Goal: Task Accomplishment & Management: Use online tool/utility

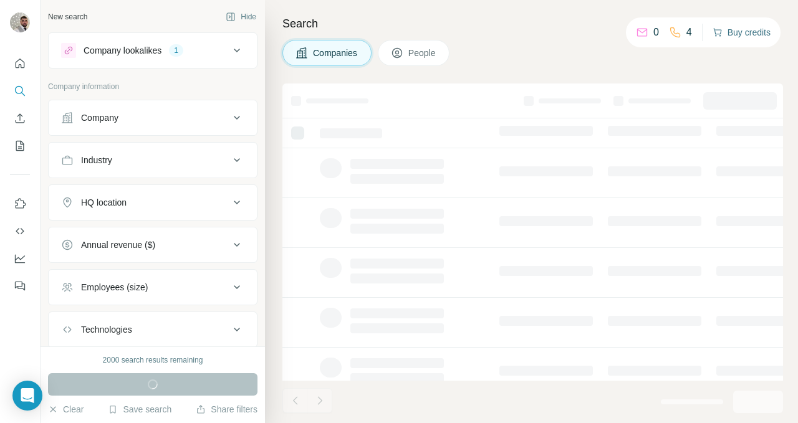
click at [745, 36] on button "Buy credits" at bounding box center [741, 32] width 58 height 17
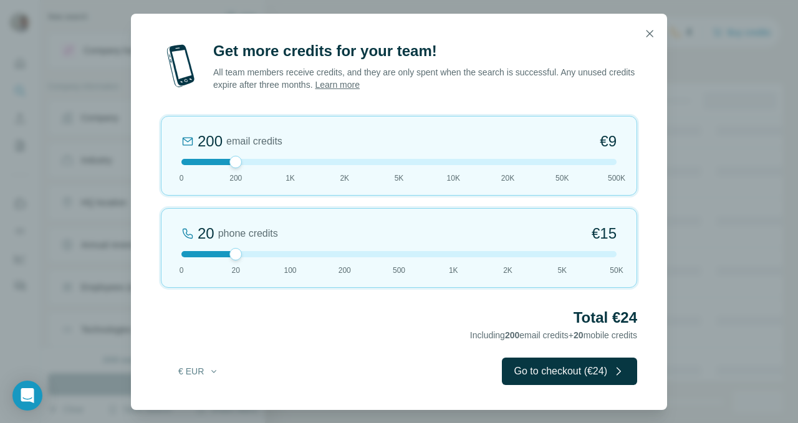
click at [183, 255] on div at bounding box center [398, 254] width 435 height 6
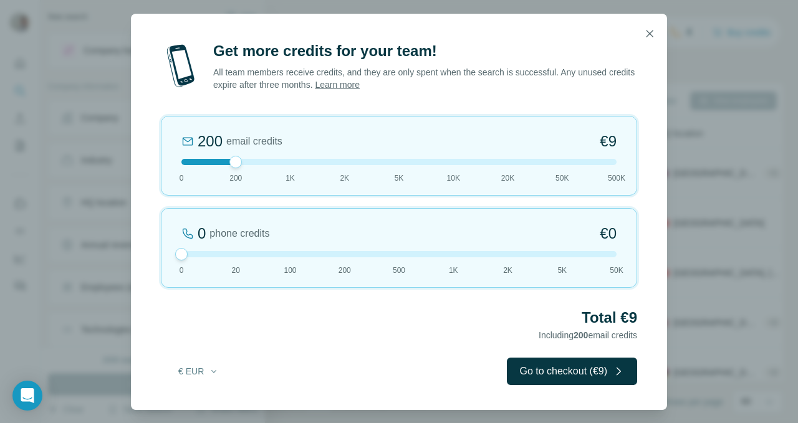
drag, startPoint x: 236, startPoint y: 255, endPoint x: 294, endPoint y: 158, distance: 112.9
click at [169, 252] on div "0 phone credits €0 0 20 100 200 500 1K 2K 5K 50K" at bounding box center [399, 248] width 476 height 80
click at [188, 252] on div at bounding box center [398, 254] width 435 height 6
click at [189, 255] on div at bounding box center [398, 254] width 435 height 6
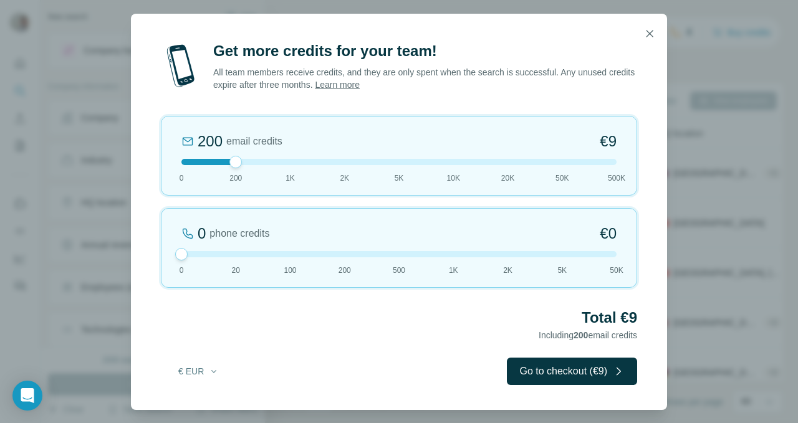
click at [189, 255] on div at bounding box center [398, 254] width 435 height 6
click at [294, 158] on div "200 email credits €9 0 200 1K 2K 5K 10K 20K 50K 500K" at bounding box center [399, 156] width 476 height 80
click at [253, 164] on div at bounding box center [398, 162] width 435 height 6
click at [254, 164] on div at bounding box center [398, 162] width 435 height 6
click at [530, 363] on button "Go to checkout (€9)" at bounding box center [572, 371] width 130 height 27
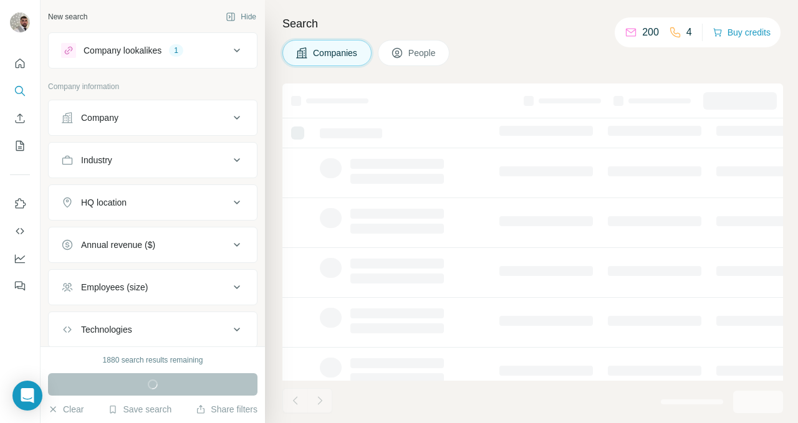
click at [236, 52] on icon at bounding box center [236, 50] width 15 height 15
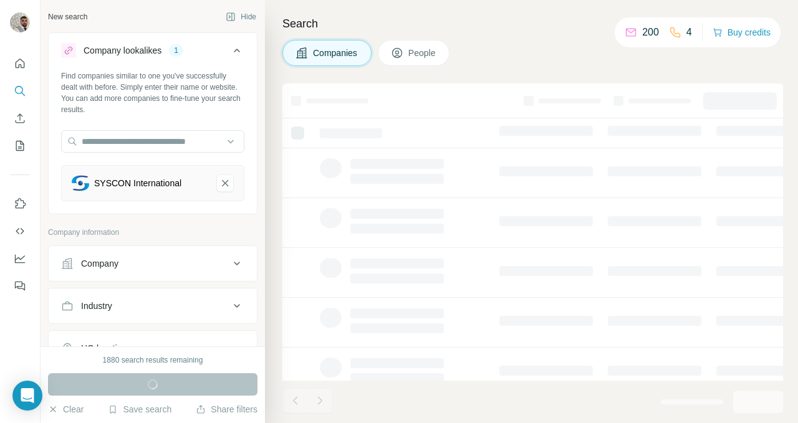
drag, startPoint x: 220, startPoint y: 181, endPoint x: 214, endPoint y: 179, distance: 6.7
click at [220, 181] on icon "SYSCON International-remove-button" at bounding box center [224, 183] width 11 height 12
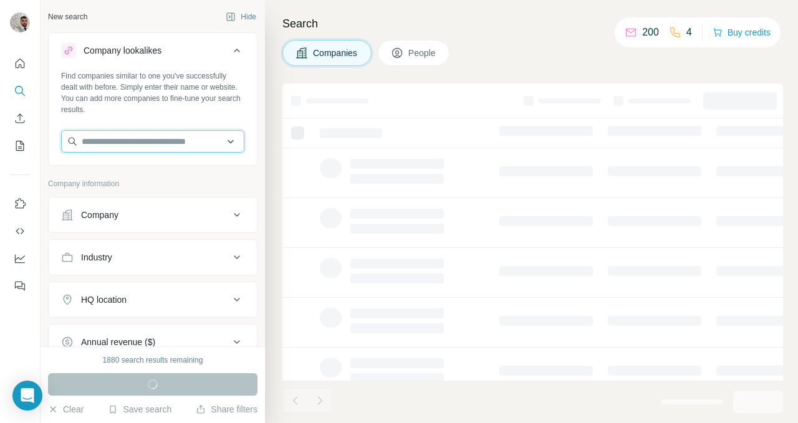
click at [133, 140] on input "text" at bounding box center [152, 141] width 183 height 22
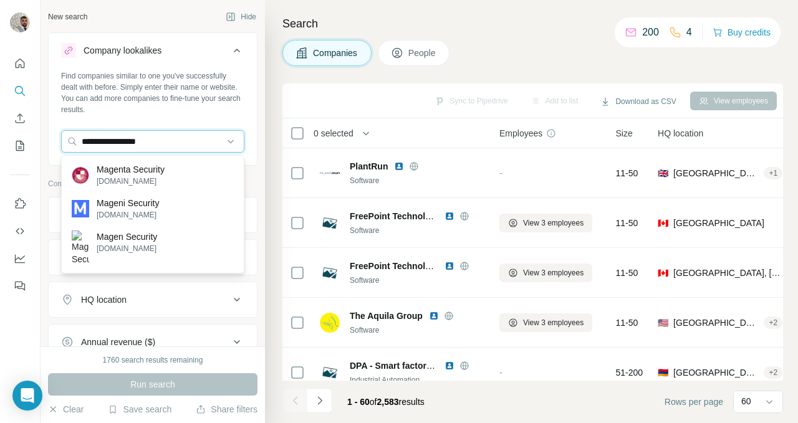
type input "**********"
click at [140, 169] on p "Magenta Security" at bounding box center [131, 169] width 68 height 12
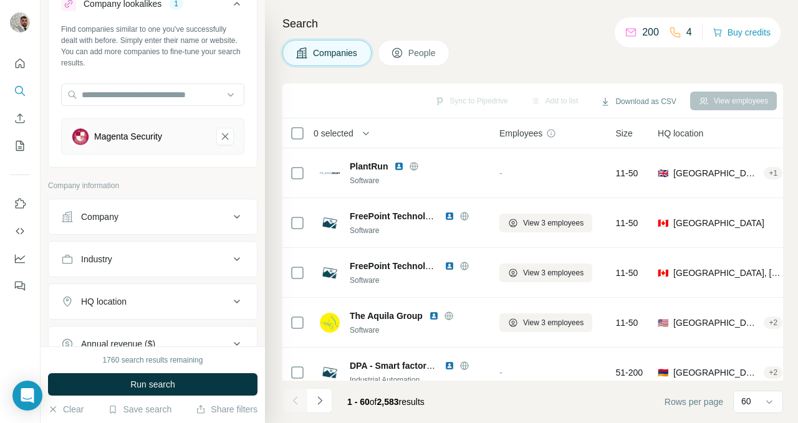
scroll to position [158, 0]
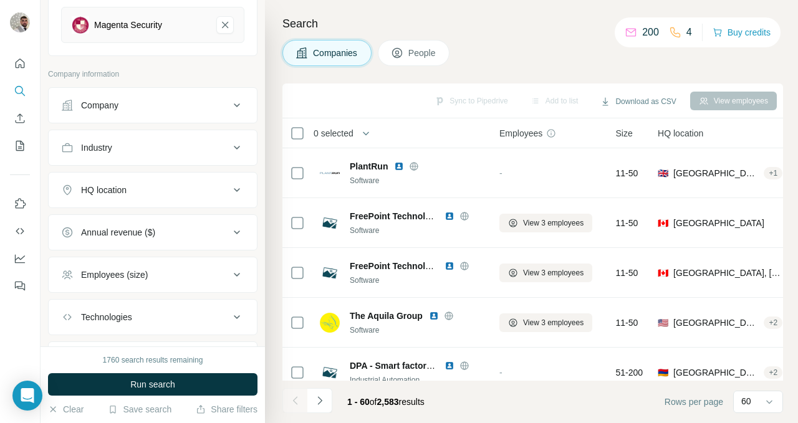
click at [148, 190] on div "HQ location" at bounding box center [145, 190] width 168 height 12
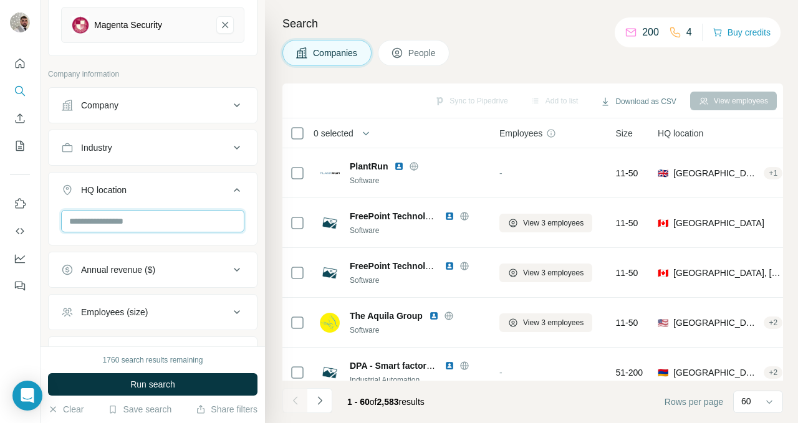
click at [133, 221] on input "text" at bounding box center [152, 221] width 183 height 22
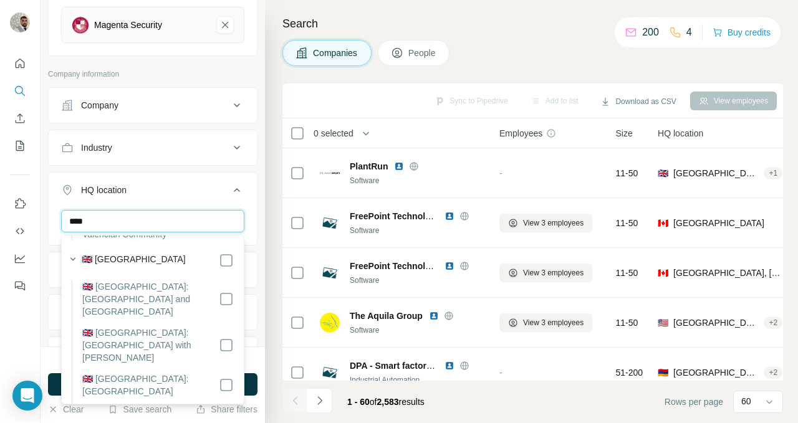
scroll to position [282, 0]
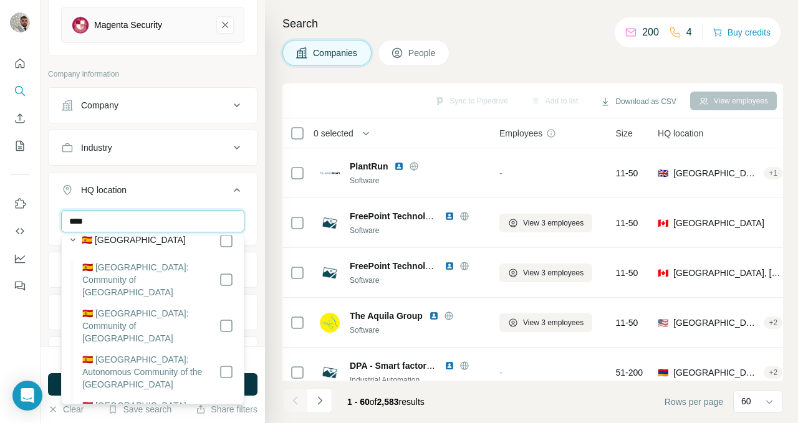
click at [131, 219] on input "****" at bounding box center [152, 221] width 183 height 22
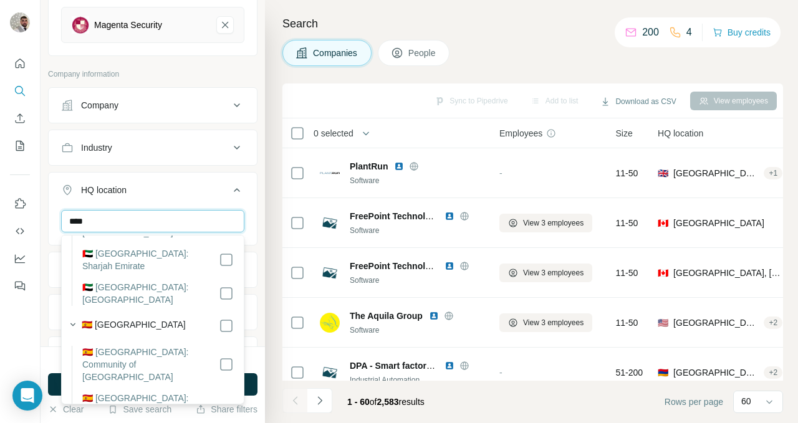
click at [98, 218] on input "****" at bounding box center [152, 221] width 183 height 22
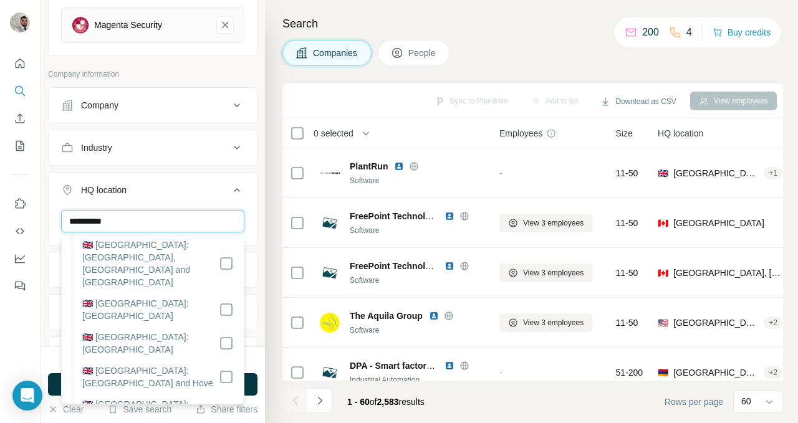
scroll to position [0, 0]
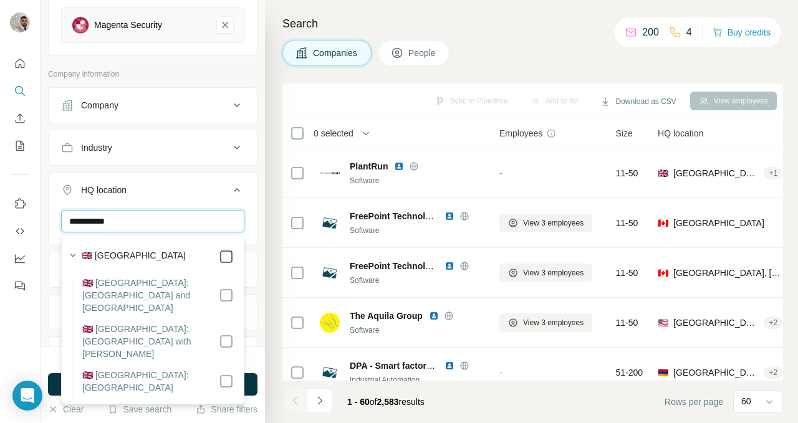
type input "**********"
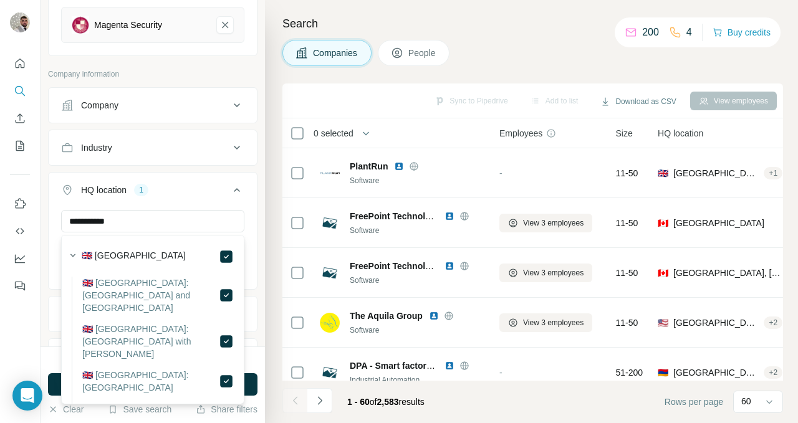
scroll to position [19, 0]
click at [213, 191] on div "HQ location 1" at bounding box center [145, 190] width 168 height 12
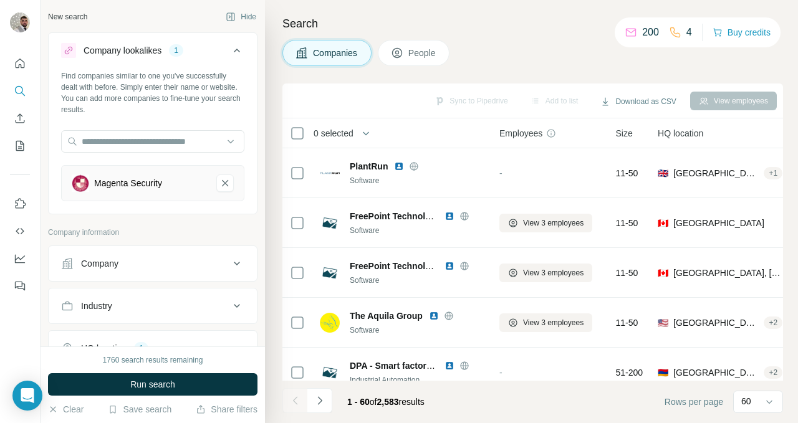
click at [172, 301] on div "Industry" at bounding box center [145, 306] width 168 height 12
click at [163, 330] on input at bounding box center [146, 337] width 154 height 14
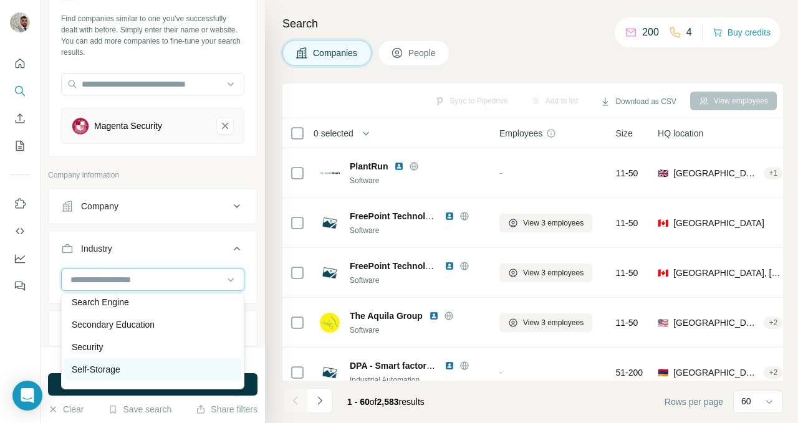
scroll to position [11169, 0]
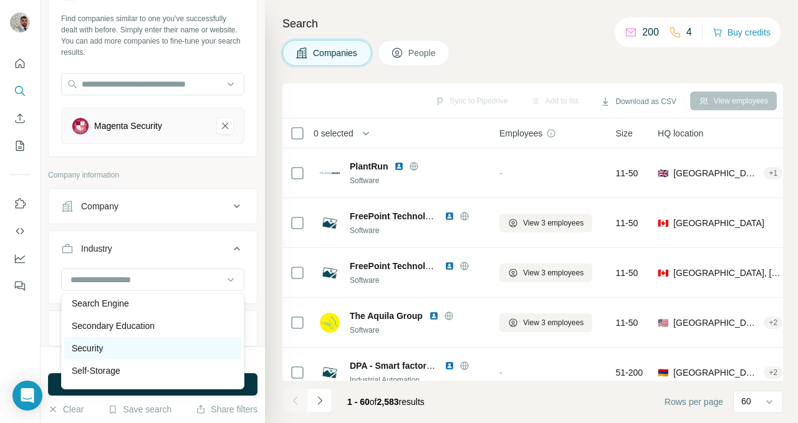
click at [123, 348] on div "Security" at bounding box center [153, 348] width 162 height 12
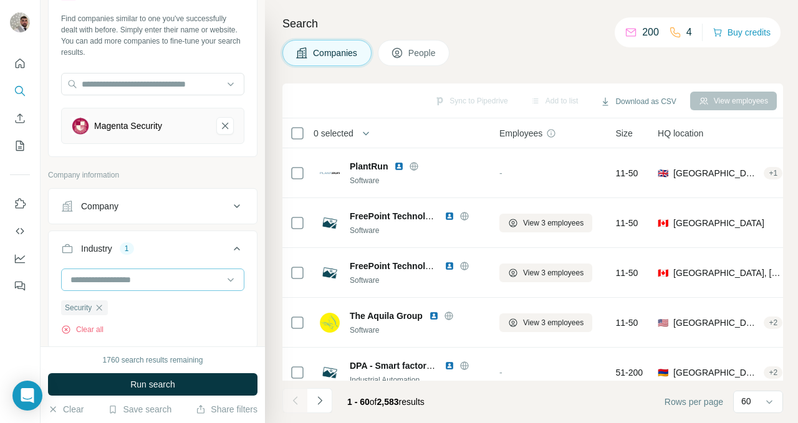
click at [138, 277] on input at bounding box center [146, 280] width 154 height 14
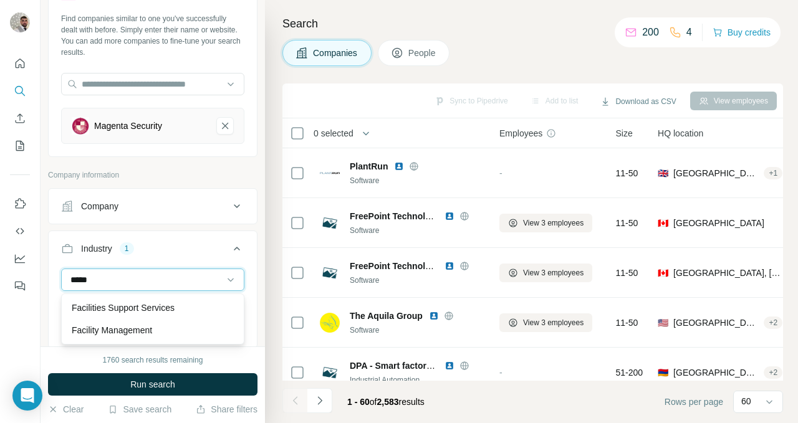
type input "*****"
click at [141, 328] on p "Facility Management" at bounding box center [112, 330] width 80 height 12
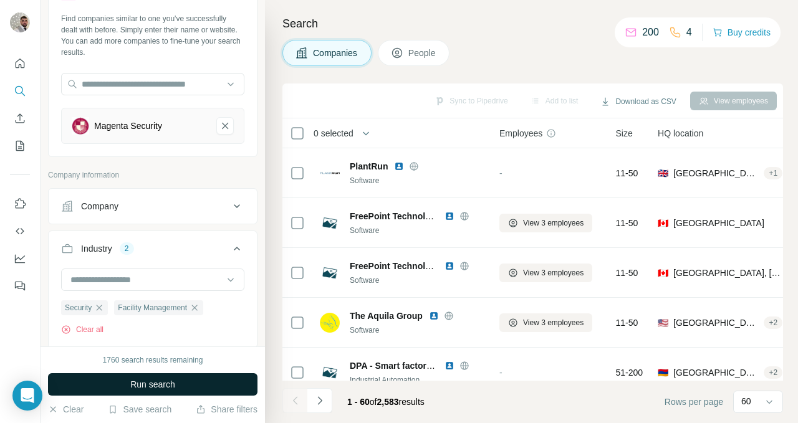
click at [151, 383] on span "Run search" at bounding box center [152, 384] width 45 height 12
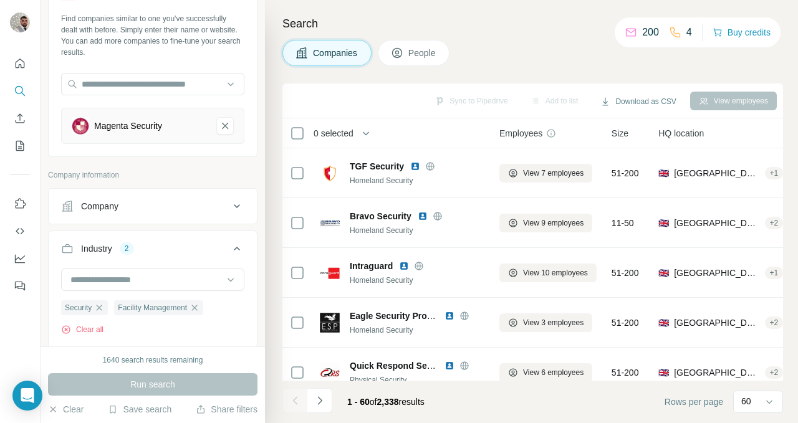
click at [407, 54] on button "People" at bounding box center [414, 53] width 72 height 26
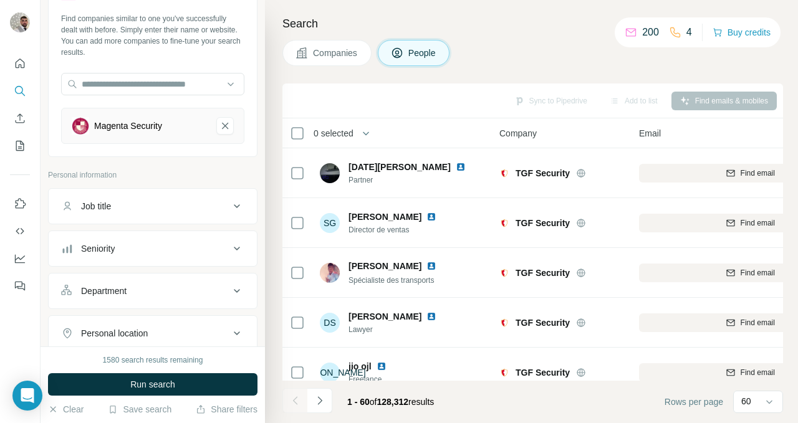
click at [151, 206] on div "Job title" at bounding box center [145, 206] width 168 height 12
click at [141, 246] on input "text" at bounding box center [140, 237] width 158 height 22
click at [141, 242] on input "text" at bounding box center [140, 237] width 158 height 22
type input "********"
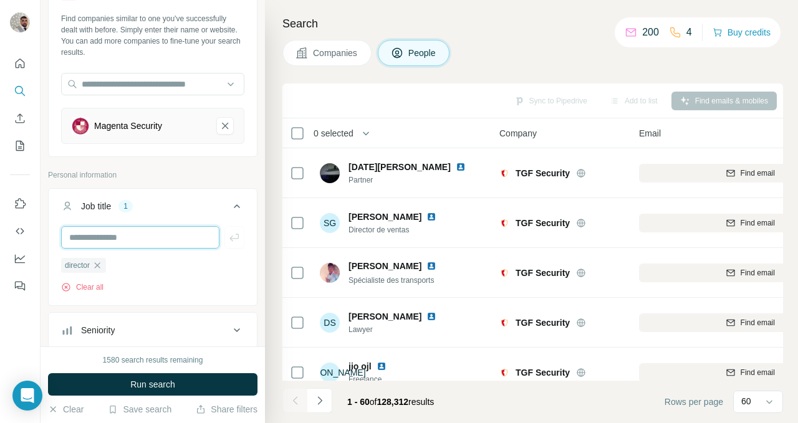
click at [125, 237] on input "text" at bounding box center [140, 237] width 158 height 22
type input "**********"
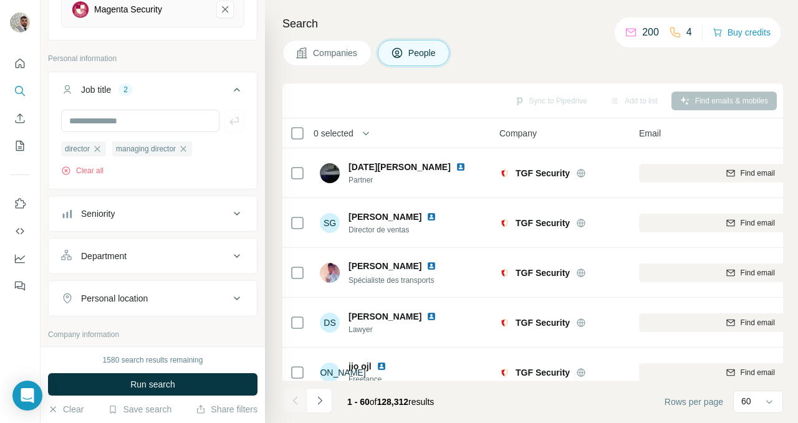
click at [150, 214] on div "Seniority" at bounding box center [145, 214] width 168 height 12
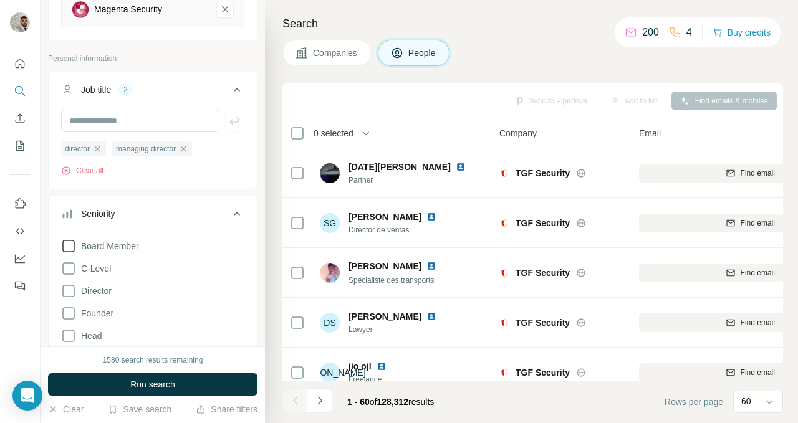
click at [123, 245] on span "Board Member" at bounding box center [107, 246] width 63 height 12
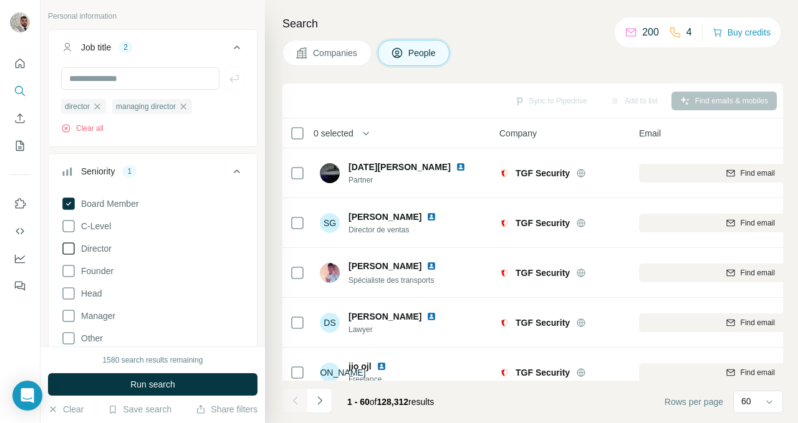
click at [107, 251] on span "Director" at bounding box center [94, 248] width 36 height 12
click at [91, 208] on span "Board Member" at bounding box center [107, 204] width 63 height 12
click at [106, 272] on span "Founder" at bounding box center [94, 271] width 37 height 12
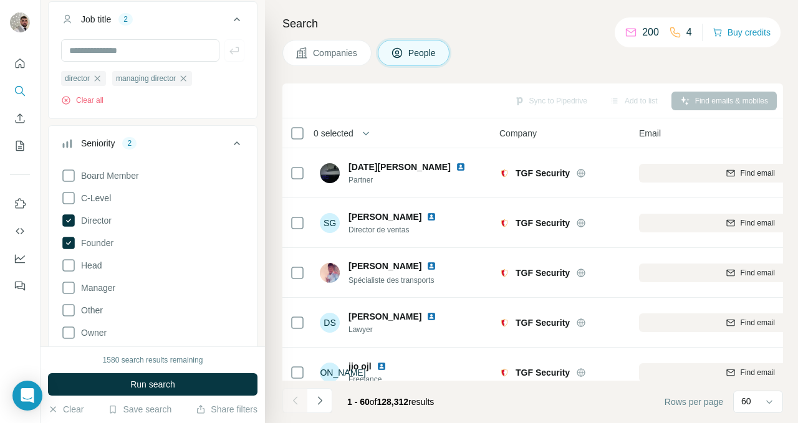
scroll to position [235, 0]
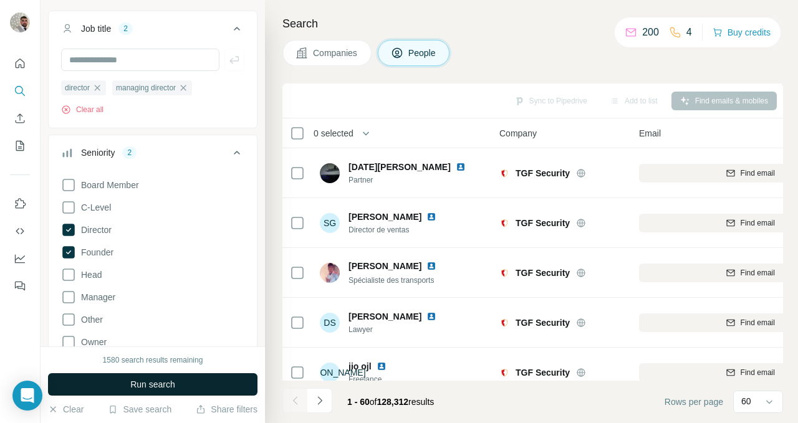
click at [163, 381] on span "Run search" at bounding box center [152, 384] width 45 height 12
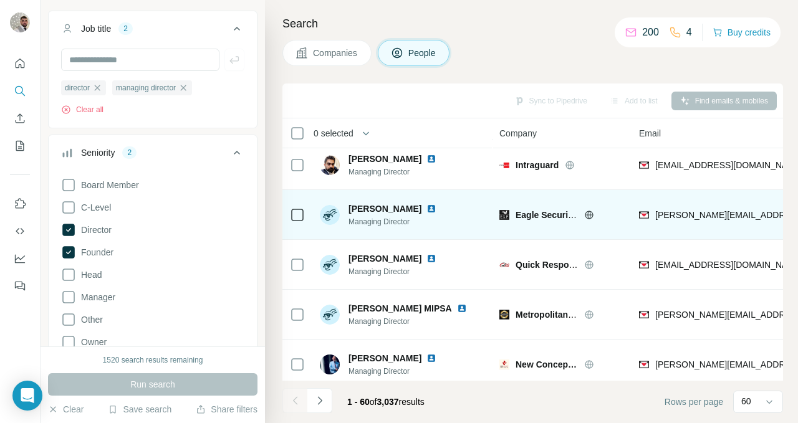
scroll to position [0, 0]
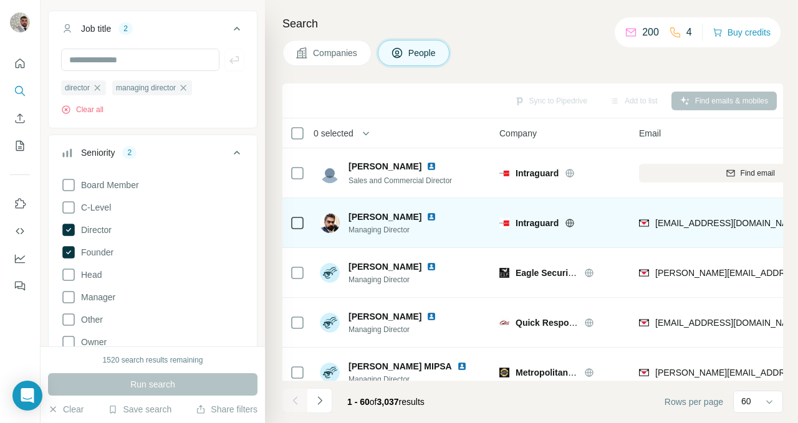
click at [300, 216] on icon at bounding box center [297, 223] width 15 height 15
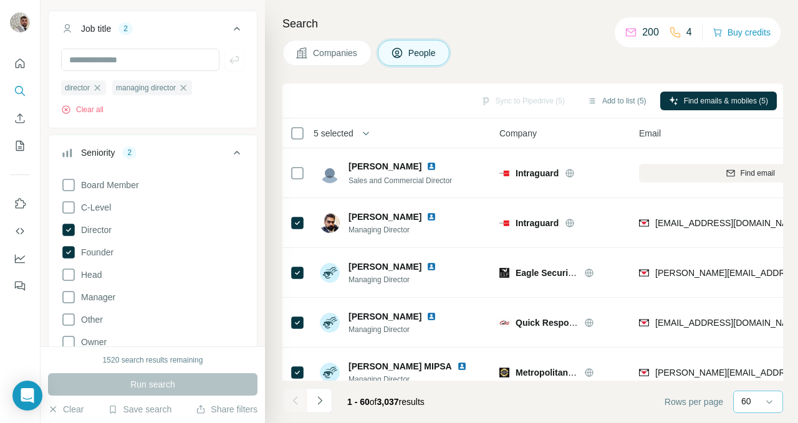
click at [744, 400] on p "60" at bounding box center [746, 401] width 10 height 12
click at [621, 410] on footer "1 - 60 of 3,037 results Rows per page 60" at bounding box center [532, 402] width 500 height 42
click at [327, 403] on button "Navigate to next page" at bounding box center [319, 400] width 25 height 25
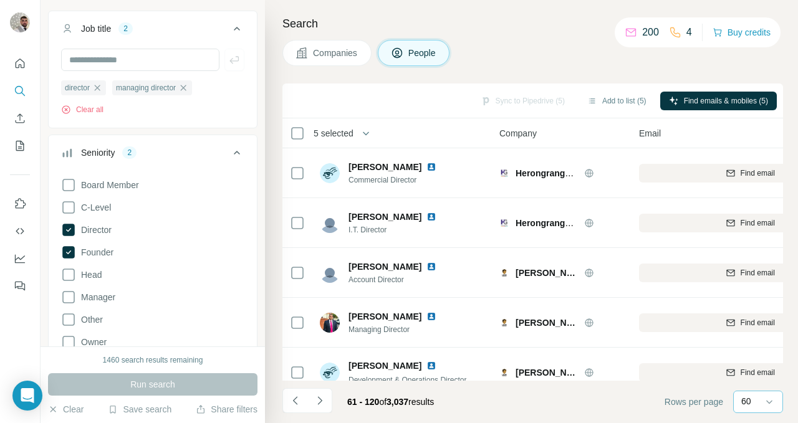
click at [364, 129] on icon "button" at bounding box center [366, 133] width 12 height 12
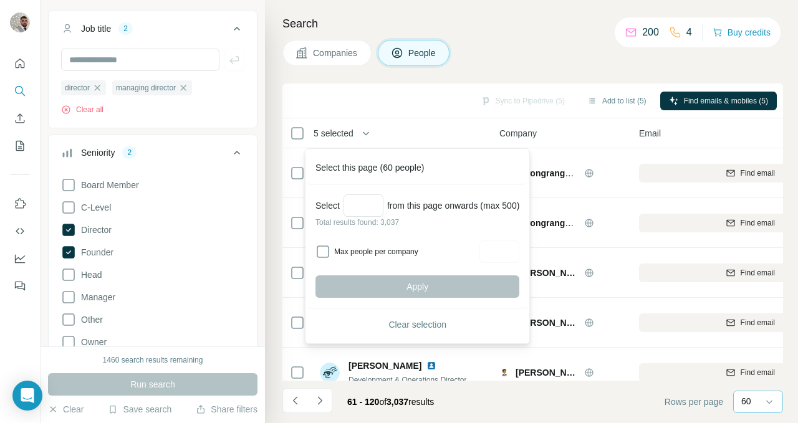
click at [423, 105] on div "Sync to Pipedrive (5) Add to list (5) Find emails & mobiles (5)" at bounding box center [533, 101] width 488 height 22
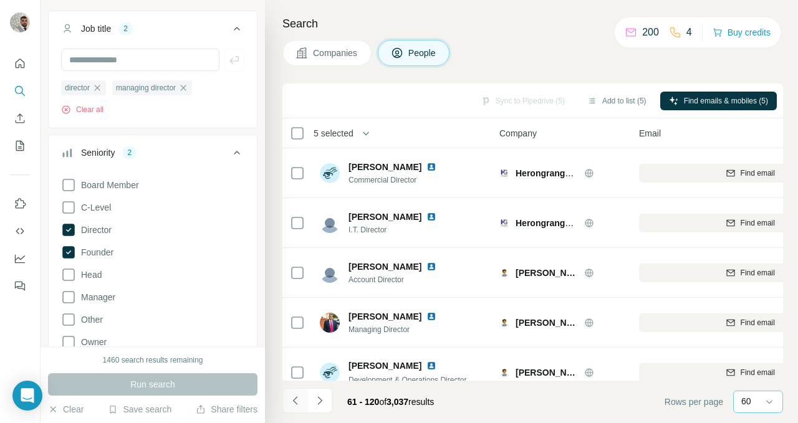
click at [295, 400] on icon "Navigate to previous page" at bounding box center [295, 401] width 12 height 12
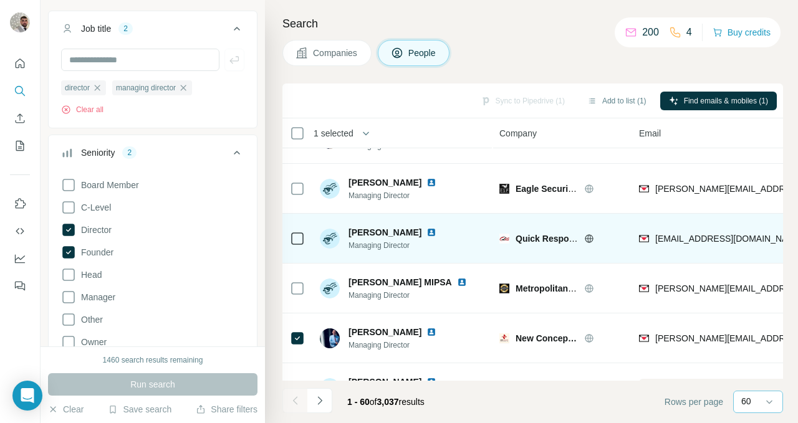
scroll to position [98, 0]
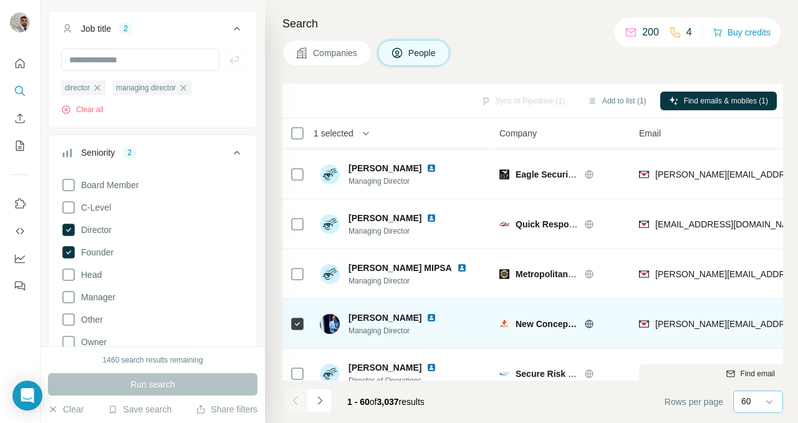
click at [304, 325] on icon at bounding box center [297, 324] width 15 height 15
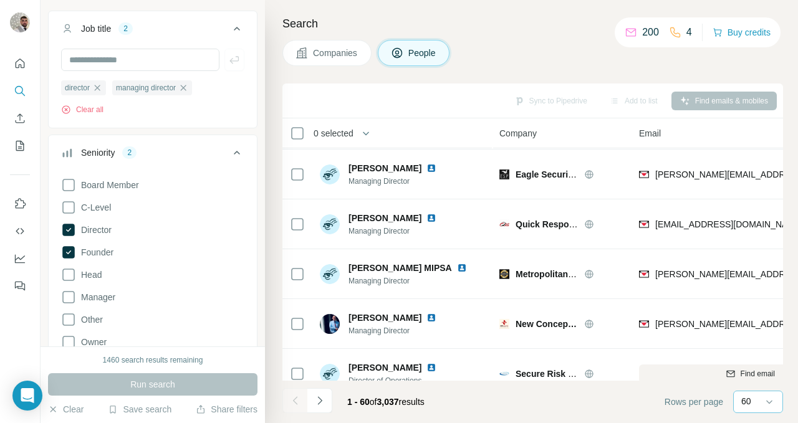
scroll to position [0, 0]
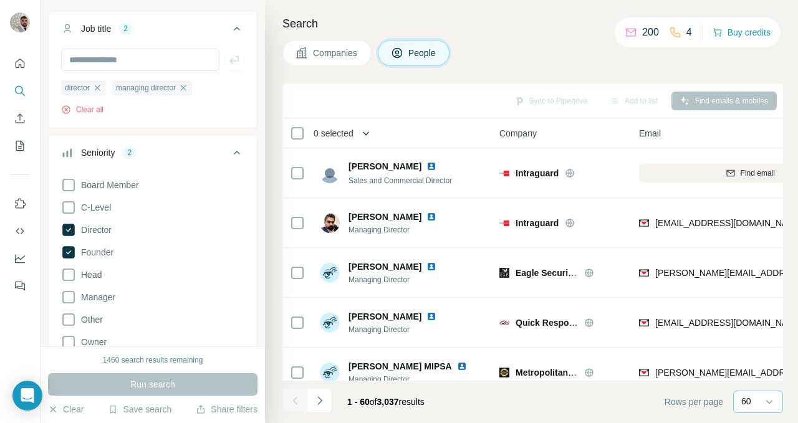
click at [371, 133] on icon "button" at bounding box center [366, 133] width 12 height 12
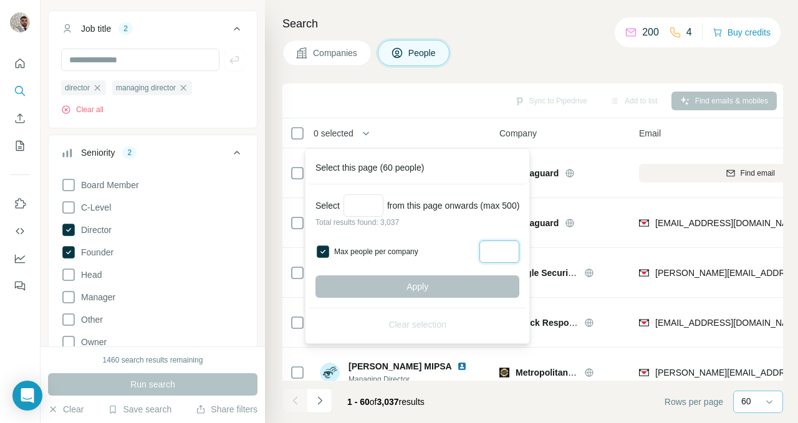
click at [514, 249] on input "Max people per company" at bounding box center [499, 252] width 40 height 22
type input "*"
click at [470, 284] on div "Apply" at bounding box center [417, 286] width 204 height 22
click at [517, 248] on div "*" at bounding box center [499, 252] width 40 height 22
click at [378, 135] on button "button" at bounding box center [365, 133] width 25 height 25
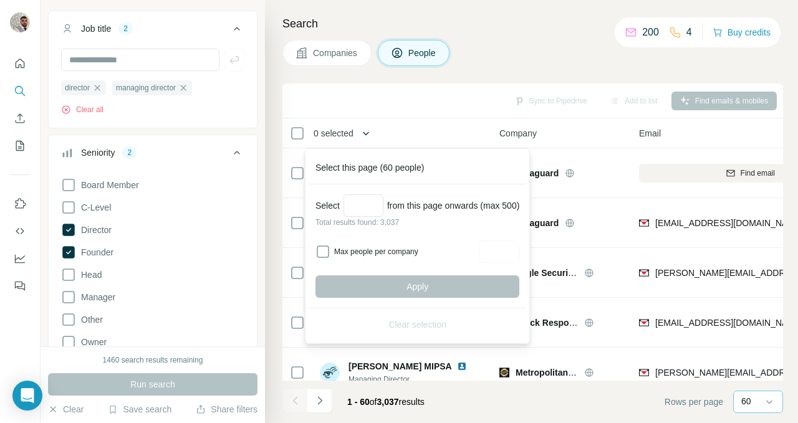
click at [369, 133] on icon "button" at bounding box center [366, 134] width 6 height 4
click at [368, 136] on icon "button" at bounding box center [366, 133] width 12 height 12
click at [345, 133] on span "0 selected" at bounding box center [334, 133] width 40 height 12
click at [329, 400] on button "Navigate to next page" at bounding box center [319, 400] width 25 height 25
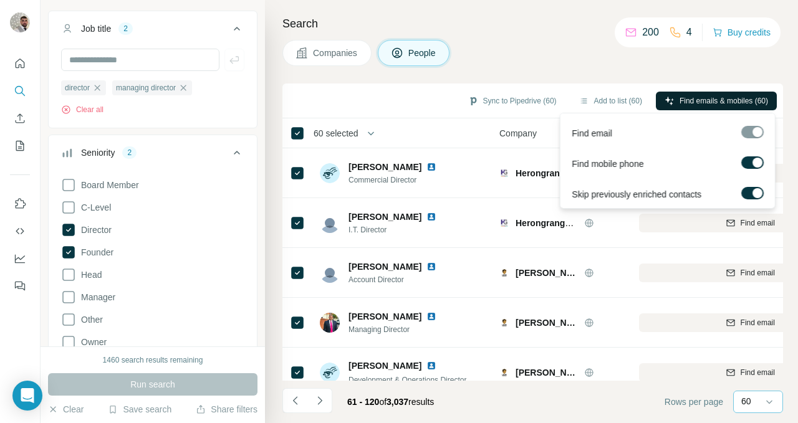
scroll to position [163, 0]
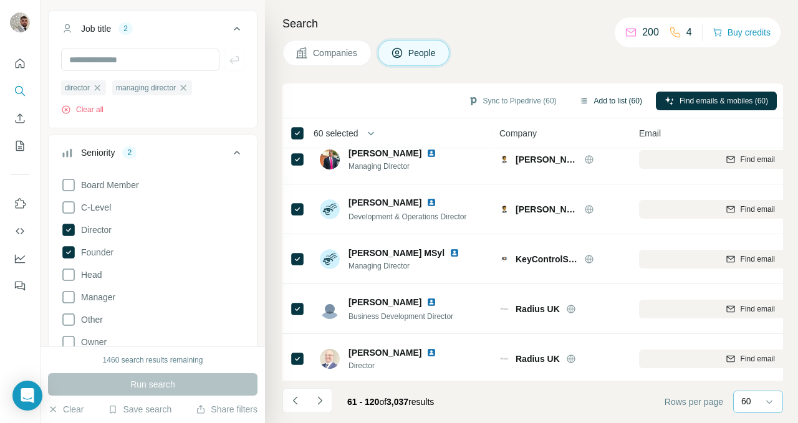
click at [620, 102] on button "Add to list (60)" at bounding box center [610, 101] width 80 height 19
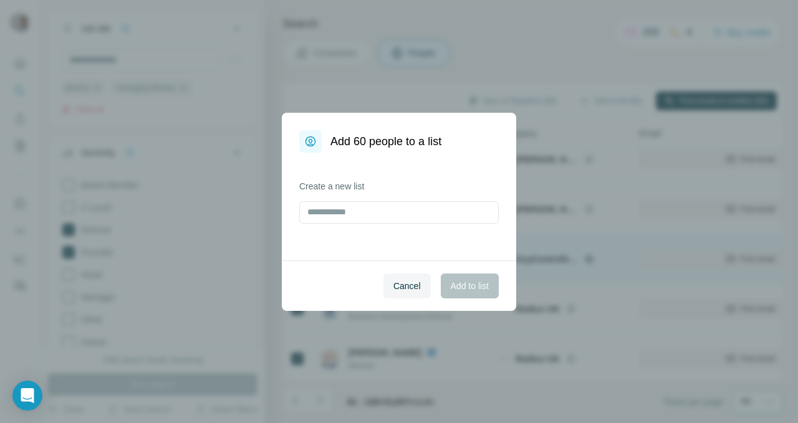
click at [400, 283] on span "Cancel" at bounding box center [406, 286] width 27 height 12
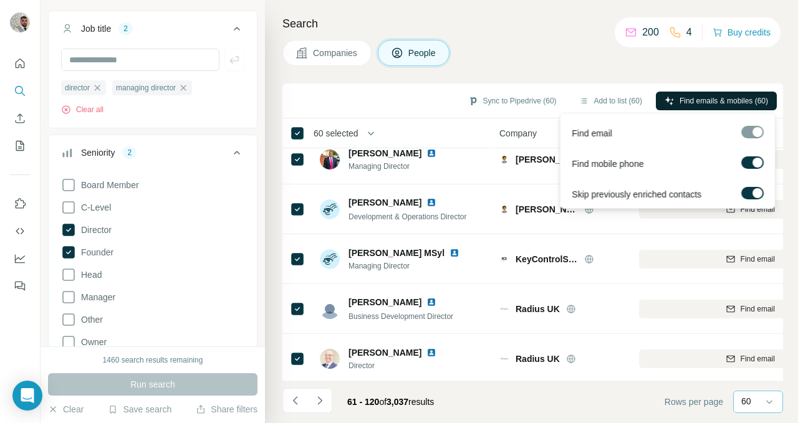
click at [679, 96] on span "Find emails & mobiles (60)" at bounding box center [723, 100] width 89 height 11
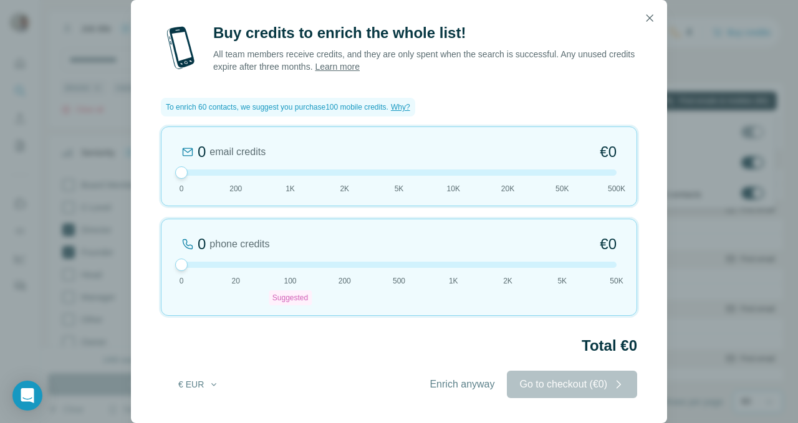
drag, startPoint x: 291, startPoint y: 251, endPoint x: 262, endPoint y: 315, distance: 70.9
click at [181, 246] on div "0 phone credits €0 0 20 100 Suggested 200 500 1K 2K 5K 50K" at bounding box center [399, 267] width 476 height 97
click at [647, 16] on icon "button" at bounding box center [649, 18] width 12 height 12
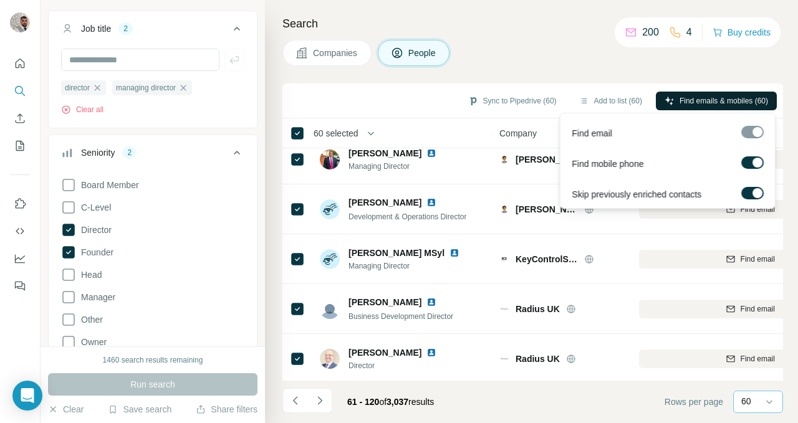
click at [751, 163] on label at bounding box center [752, 162] width 22 height 12
click at [722, 96] on span "Find emails (60)" at bounding box center [741, 100] width 54 height 11
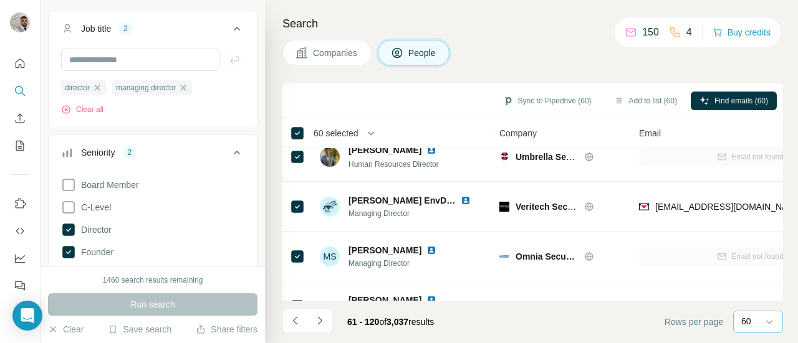
scroll to position [2623, 0]
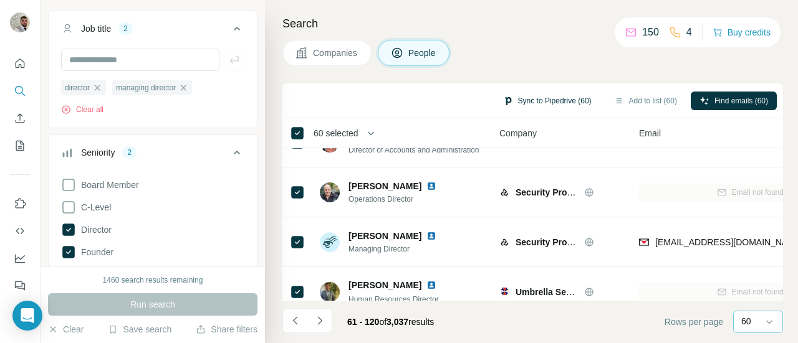
click at [548, 101] on button "Sync to Pipedrive (60)" at bounding box center [547, 101] width 106 height 19
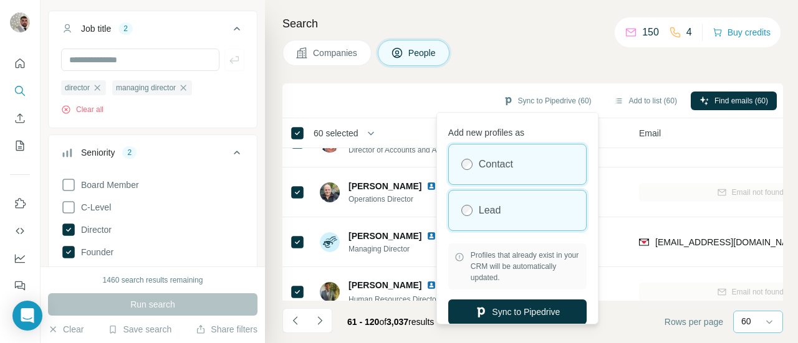
click at [482, 209] on label "Lead" at bounding box center [490, 210] width 22 height 15
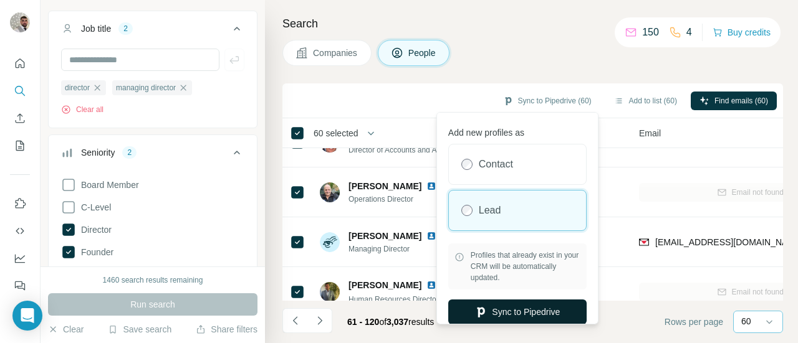
click at [509, 307] on button "Sync to Pipedrive" at bounding box center [517, 312] width 138 height 25
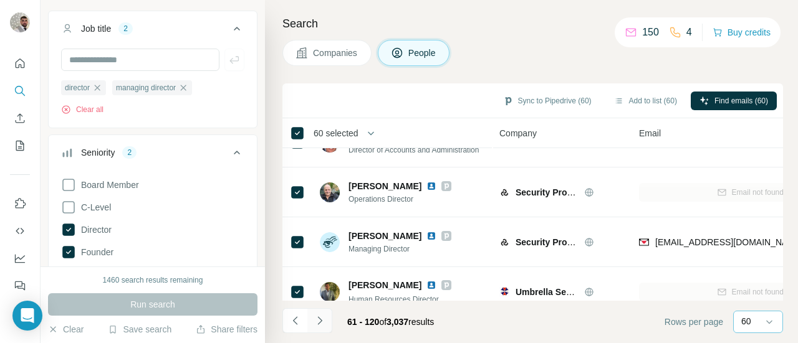
click at [321, 321] on icon "Navigate to next page" at bounding box center [319, 321] width 4 height 8
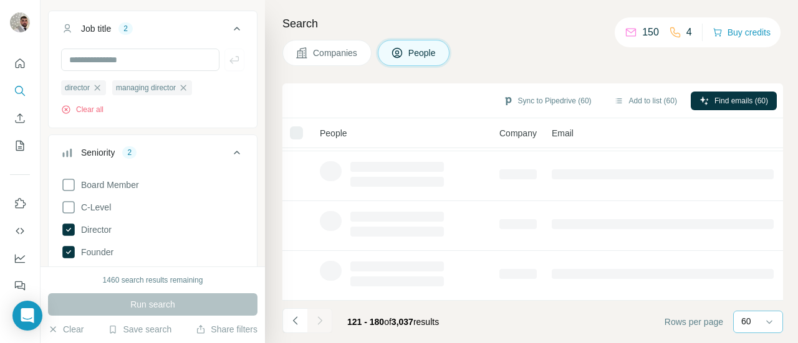
scroll to position [345, 0]
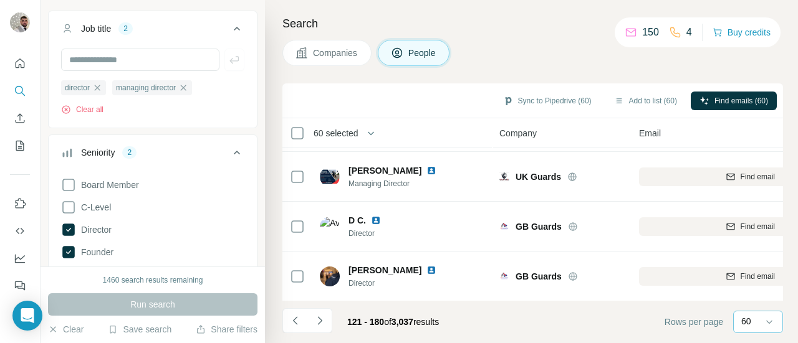
click at [295, 324] on icon "Navigate to previous page" at bounding box center [295, 321] width 12 height 12
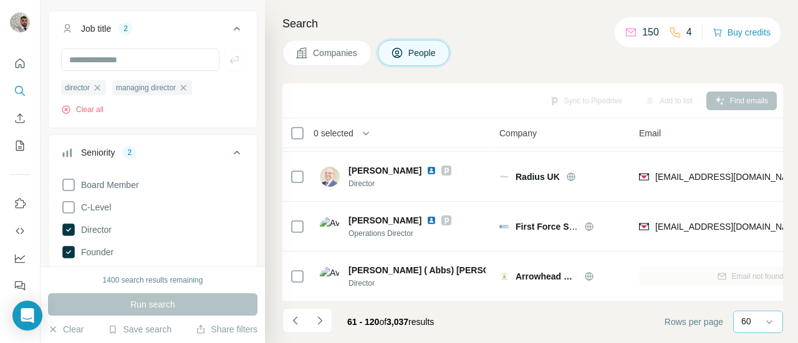
scroll to position [2623, 0]
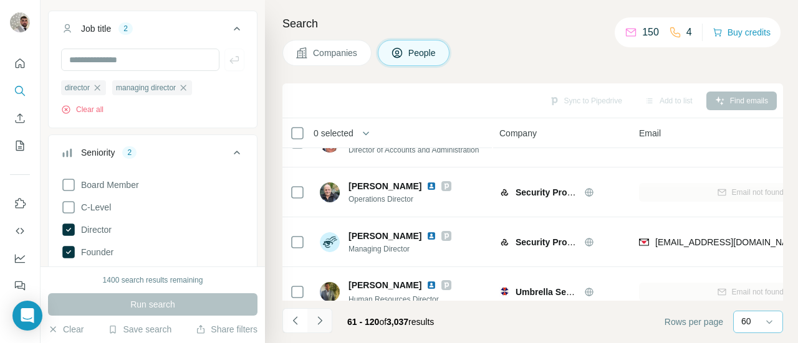
click at [321, 321] on icon "Navigate to next page" at bounding box center [319, 321] width 4 height 8
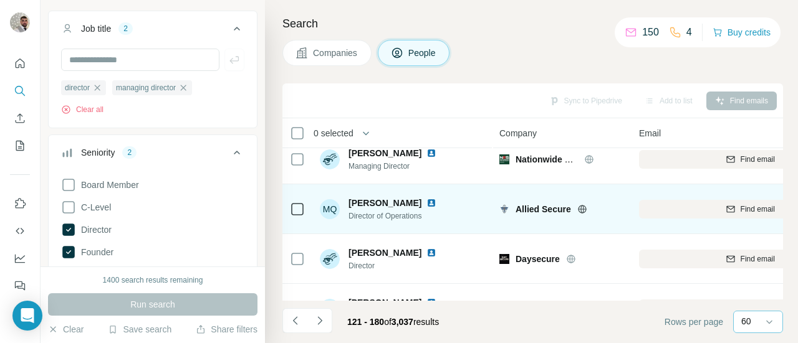
scroll to position [0, 0]
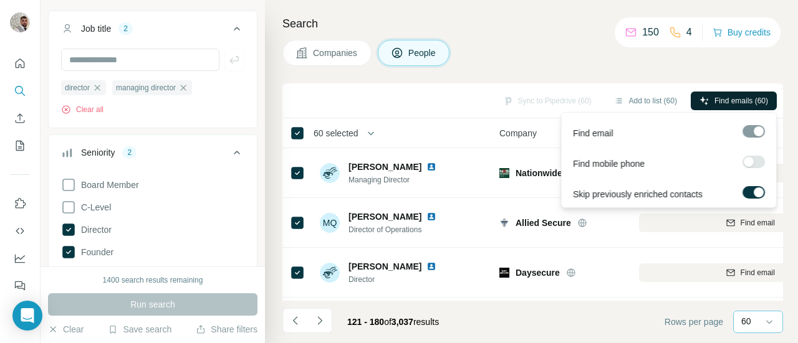
click at [719, 102] on span "Find emails (60)" at bounding box center [741, 100] width 54 height 11
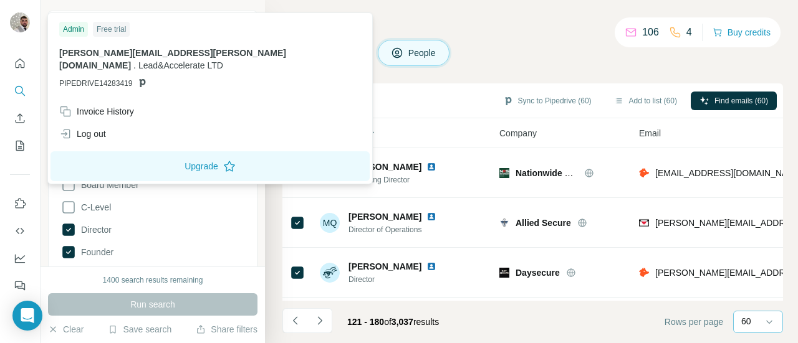
click at [527, 41] on div "Companies People" at bounding box center [532, 53] width 500 height 26
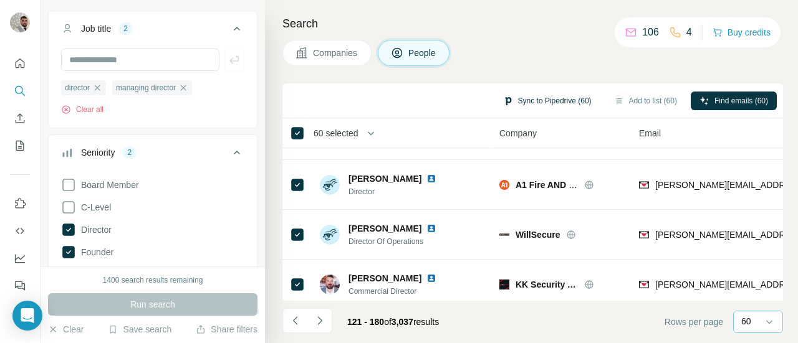
scroll to position [2066, 0]
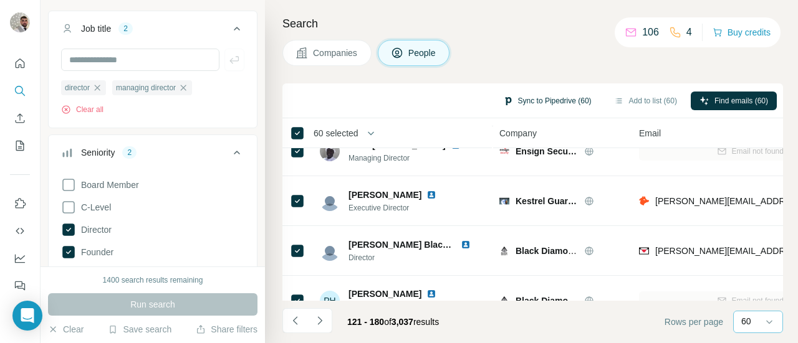
click at [545, 98] on button "Sync to Pipedrive (60)" at bounding box center [547, 101] width 106 height 19
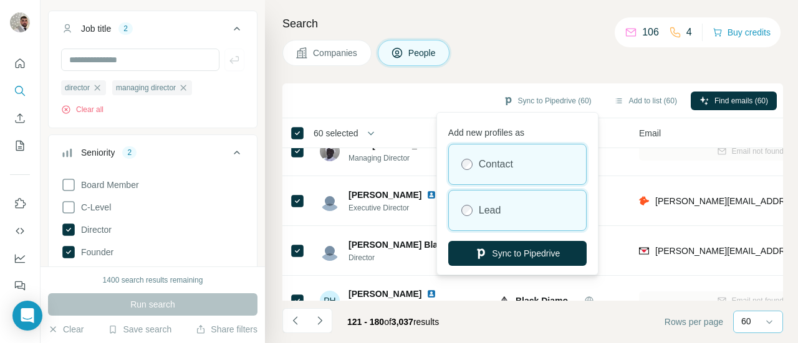
click at [475, 214] on div "Lead" at bounding box center [517, 211] width 137 height 40
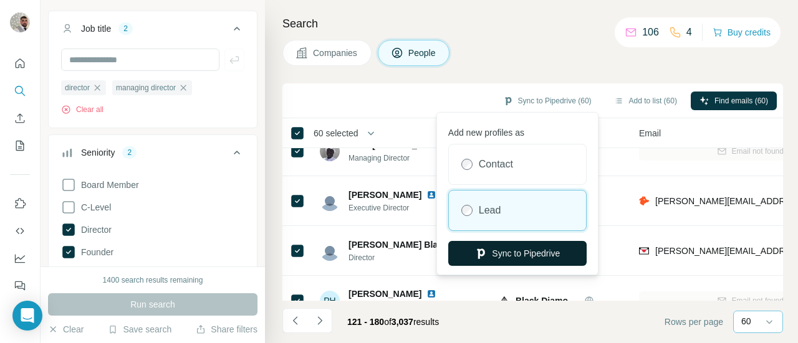
click at [505, 255] on button "Sync to Pipedrive" at bounding box center [517, 253] width 138 height 25
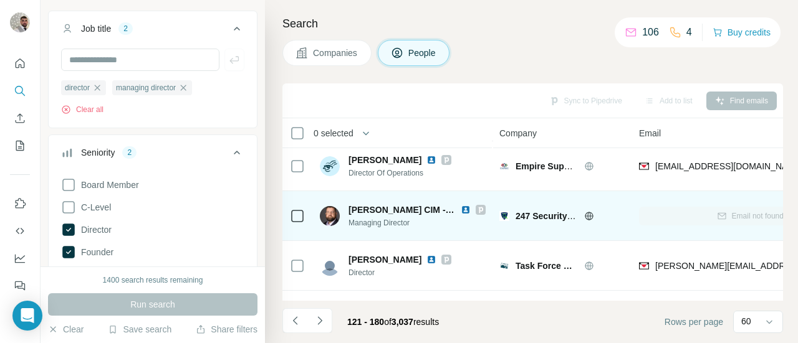
scroll to position [940, 0]
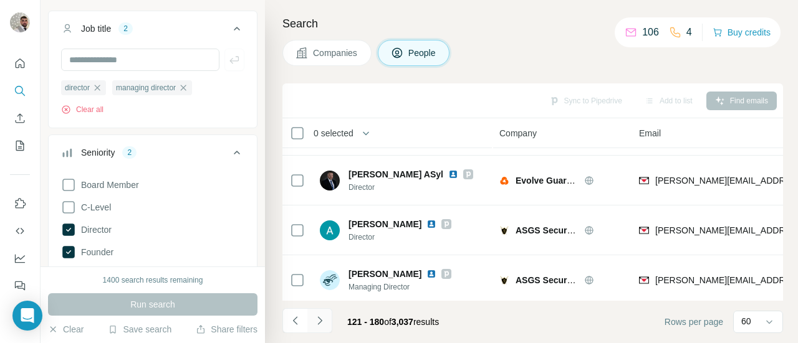
click at [320, 322] on icon "Navigate to next page" at bounding box center [319, 321] width 4 height 8
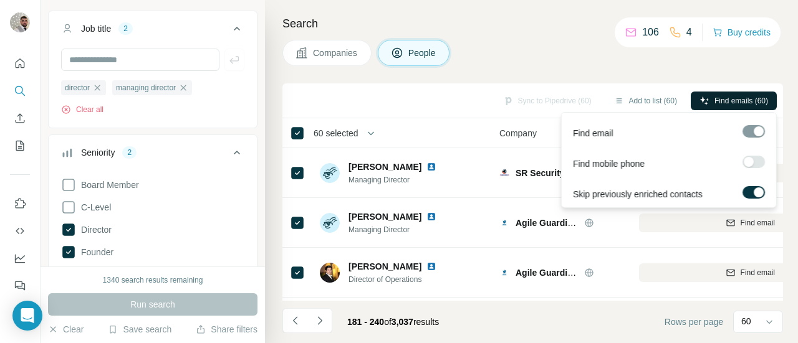
click at [746, 98] on span "Find emails (60)" at bounding box center [741, 100] width 54 height 11
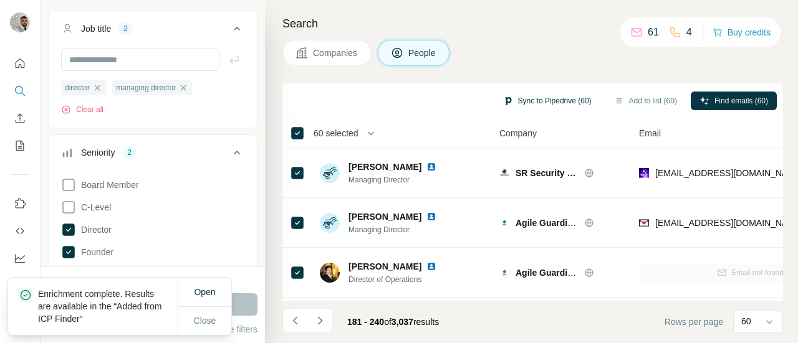
scroll to position [400, 0]
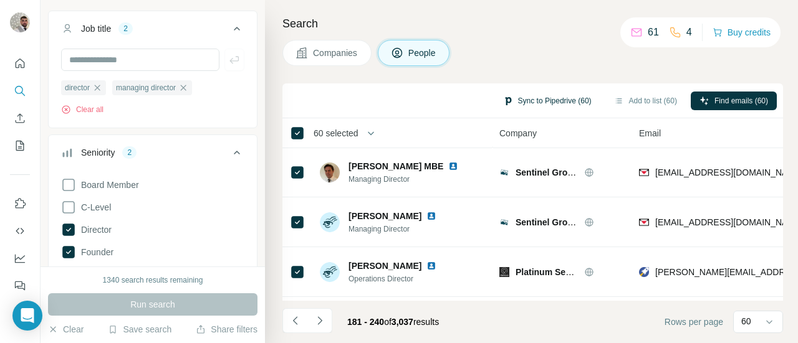
click at [532, 102] on button "Sync to Pipedrive (60)" at bounding box center [547, 101] width 106 height 19
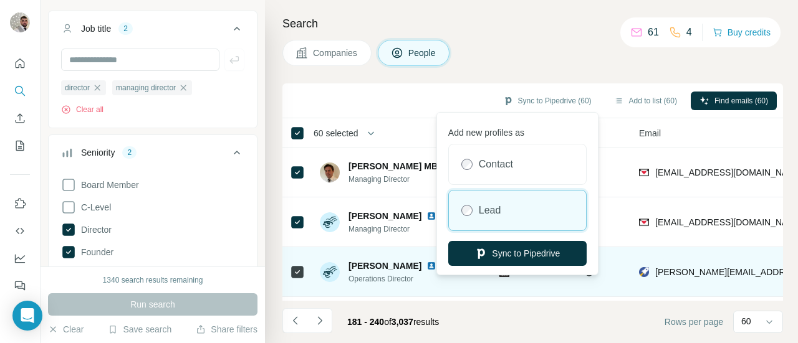
click at [507, 256] on button "Sync to Pipedrive" at bounding box center [517, 253] width 138 height 25
